Goal: Book appointment/travel/reservation

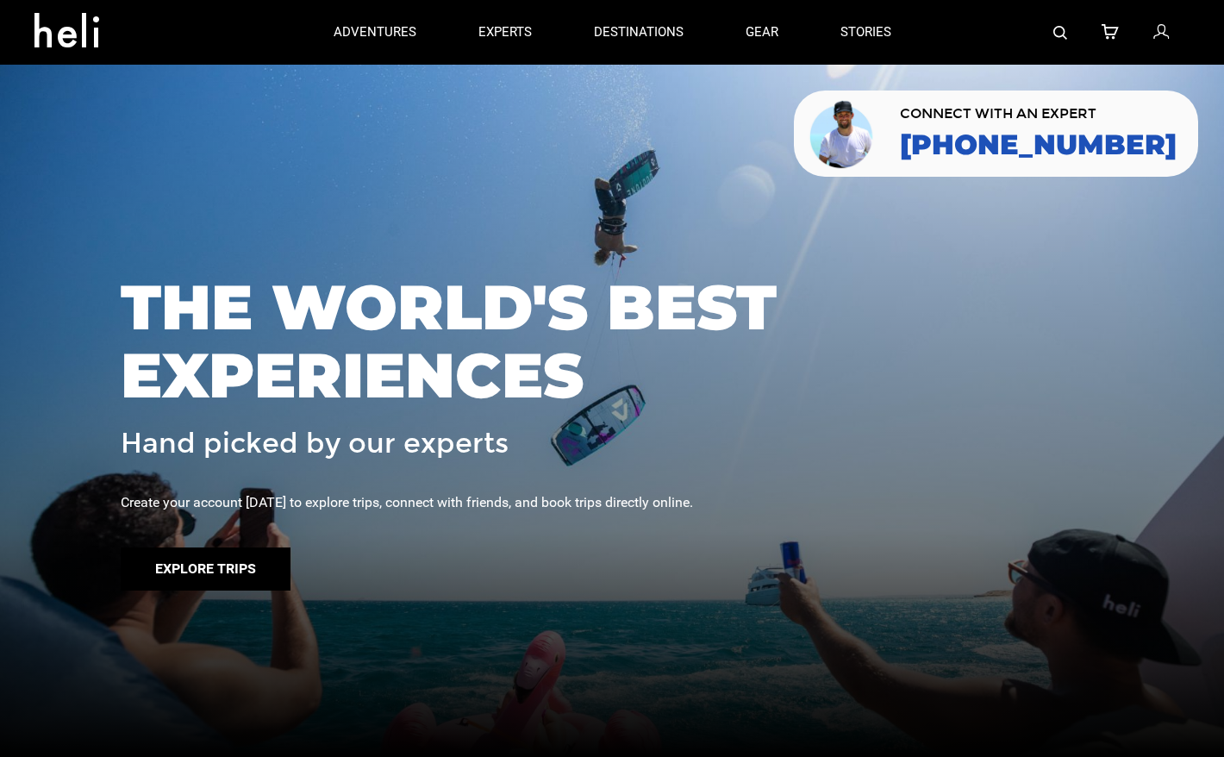
click at [234, 565] on button "Explore Trips" at bounding box center [206, 568] width 170 height 43
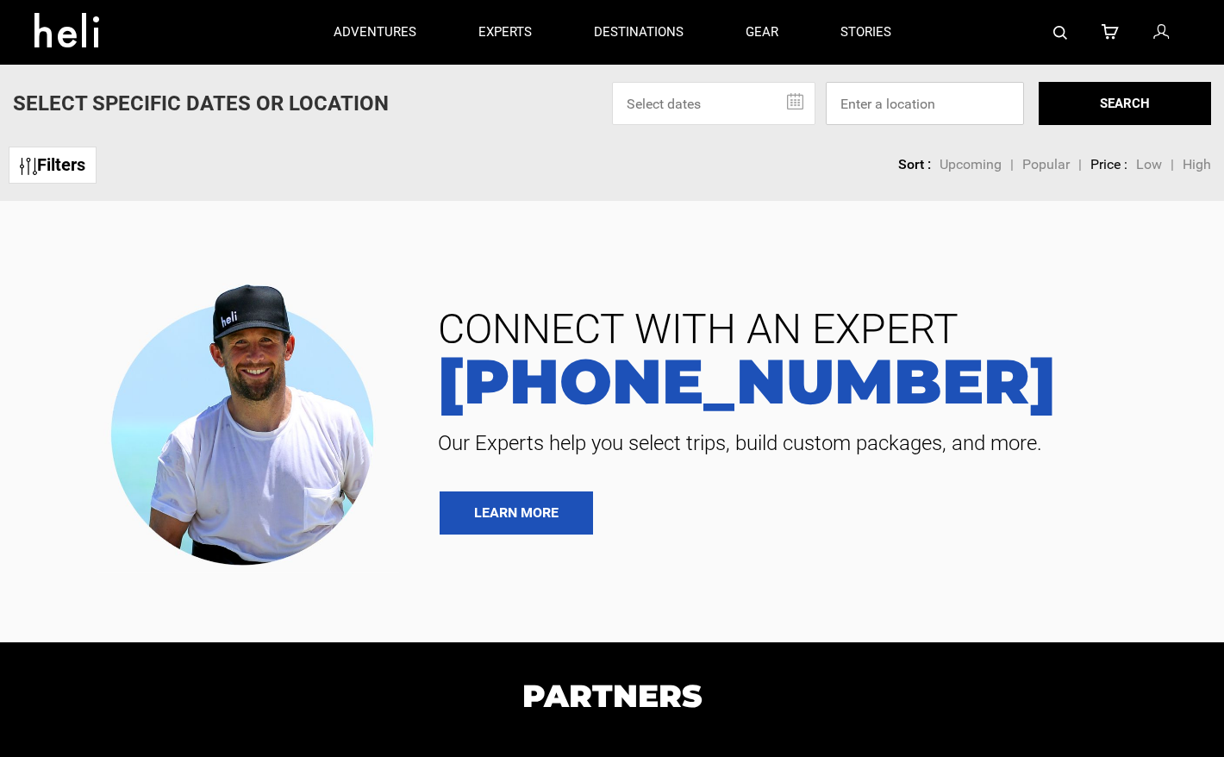
click at [870, 95] on input at bounding box center [925, 103] width 198 height 43
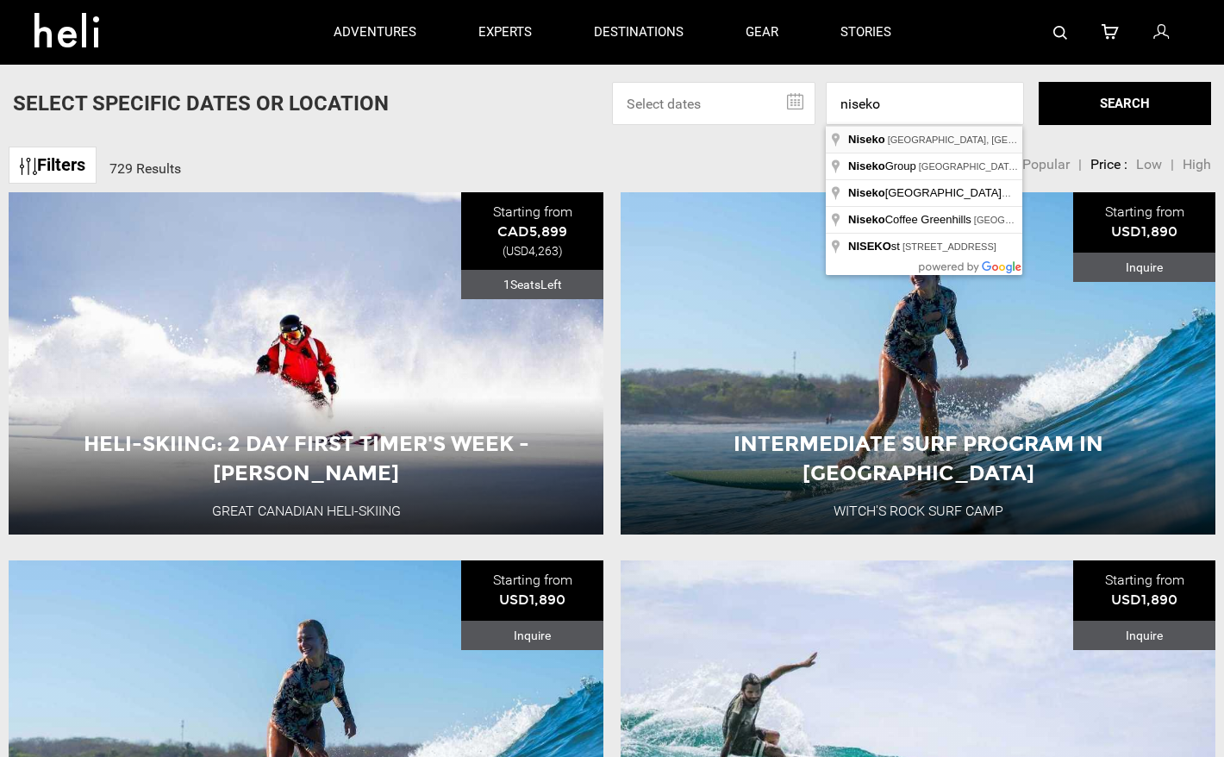
type input "[GEOGRAPHIC_DATA], [GEOGRAPHIC_DATA], [GEOGRAPHIC_DATA]"
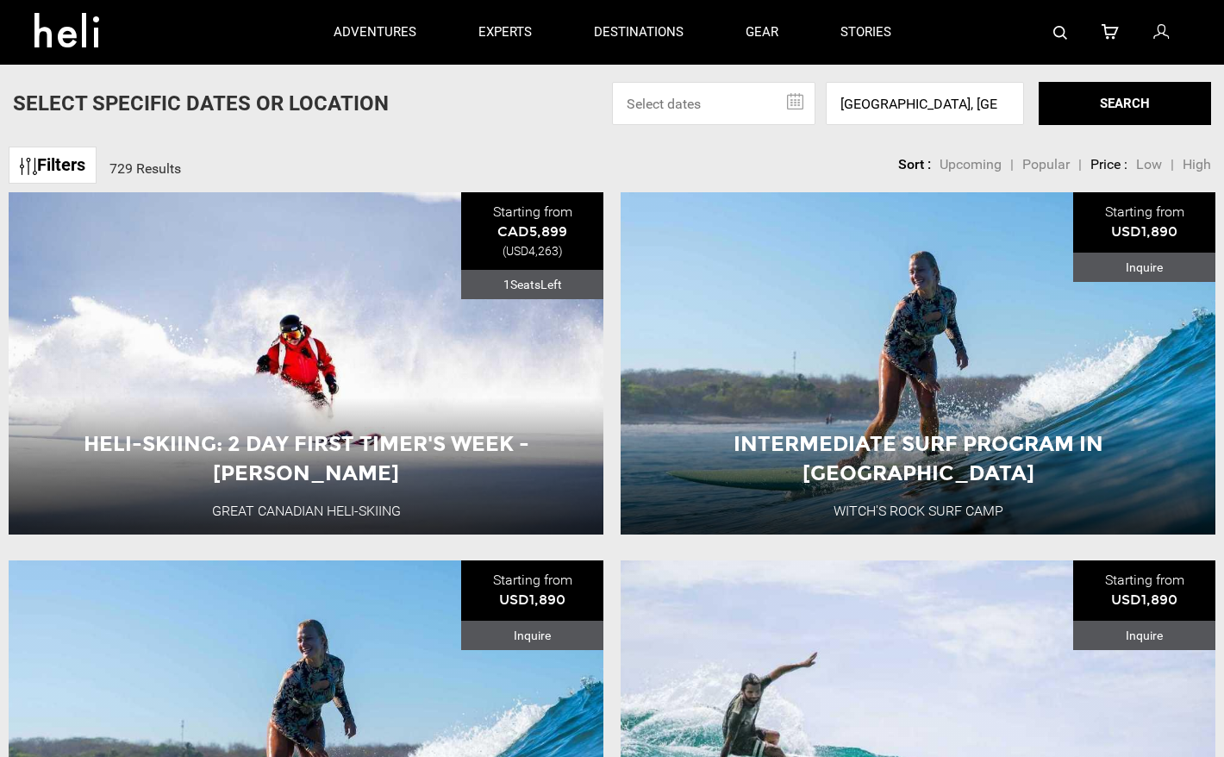
click at [1092, 113] on button "SEARCH" at bounding box center [1124, 103] width 172 height 43
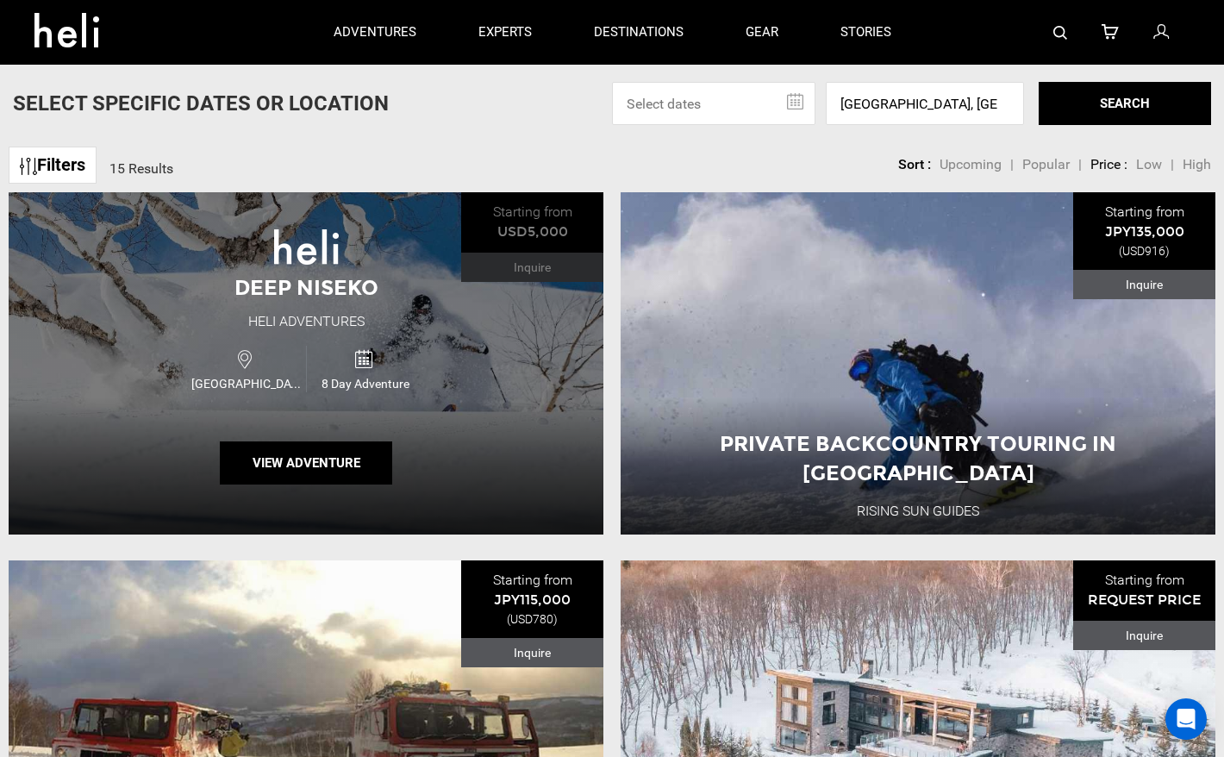
click at [453, 345] on div "Japan 8 Day Adventure" at bounding box center [306, 369] width 357 height 58
